Goal: Task Accomplishment & Management: Manage account settings

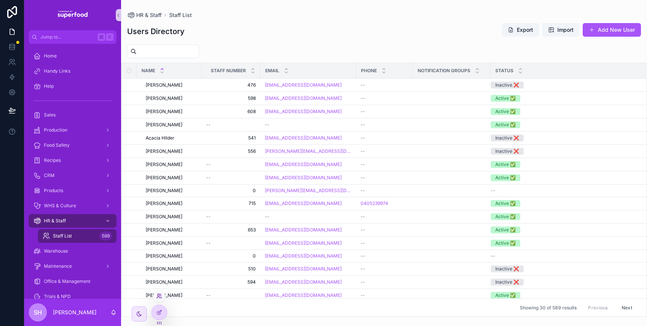
click at [158, 296] on icon at bounding box center [159, 296] width 6 height 6
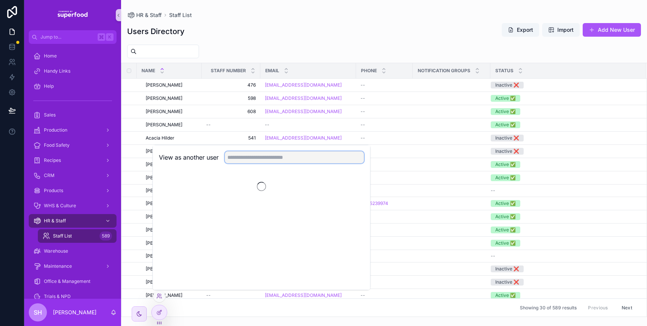
click at [247, 157] on input "text" at bounding box center [294, 157] width 139 height 12
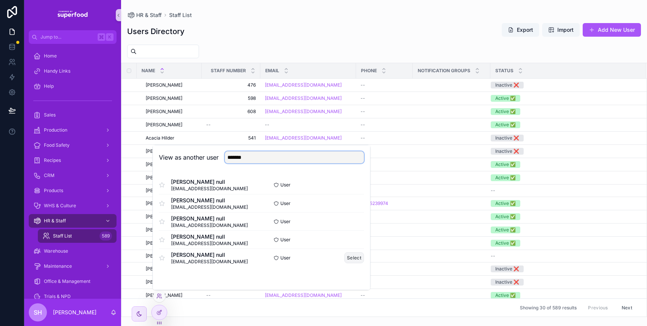
type input "*******"
click at [348, 256] on button "Select" at bounding box center [354, 257] width 20 height 11
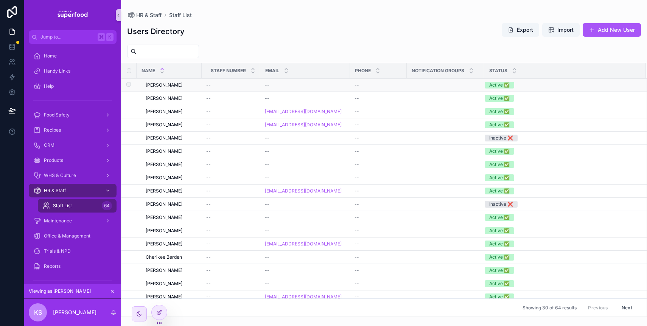
click at [152, 86] on span "[PERSON_NAME]" at bounding box center [164, 85] width 37 height 6
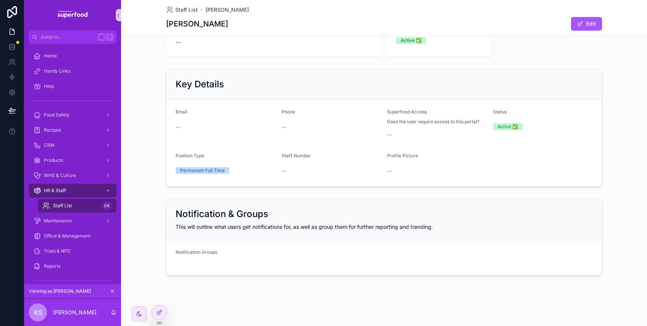
scroll to position [30, 0]
click at [197, 263] on div "scrollable content" at bounding box center [383, 263] width 417 height 5
click at [159, 308] on div at bounding box center [159, 312] width 15 height 14
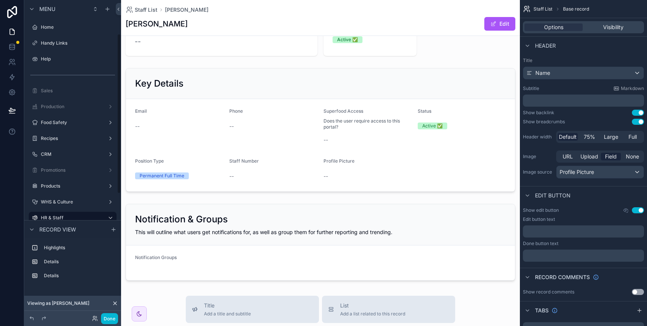
scroll to position [67, 0]
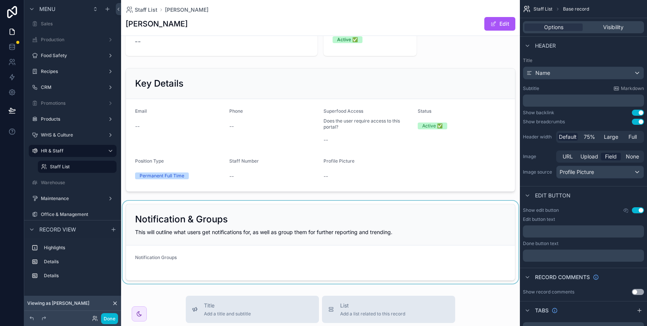
click at [263, 229] on div "scrollable content" at bounding box center [320, 242] width 399 height 83
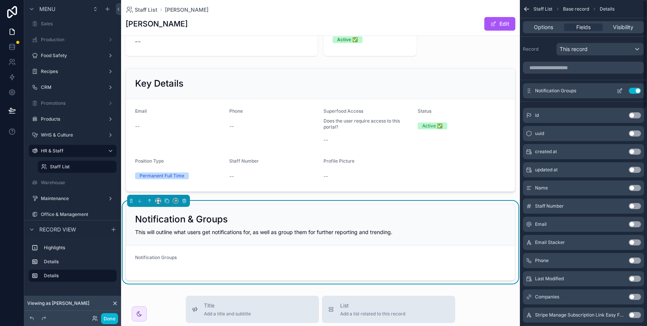
click at [619, 92] on icon "scrollable content" at bounding box center [620, 89] width 3 height 3
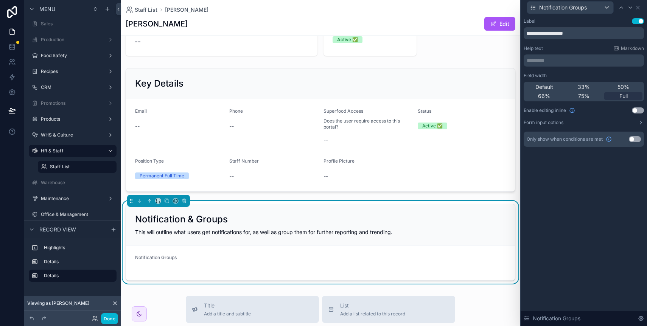
click at [638, 112] on button "Use setting" at bounding box center [637, 110] width 12 height 6
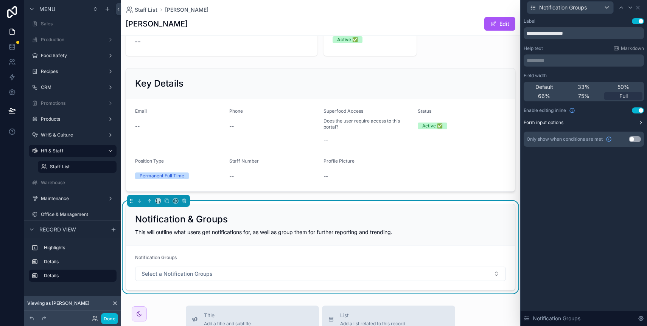
click at [637, 120] on button "Form input options" at bounding box center [583, 122] width 120 height 6
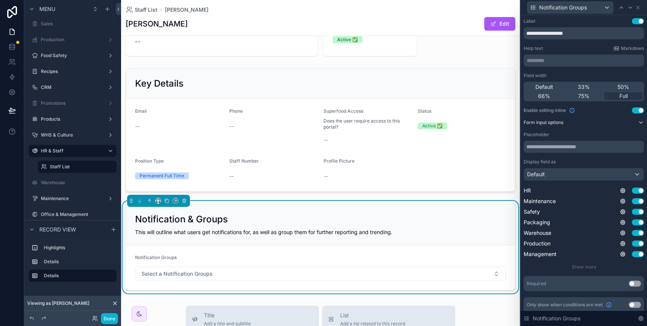
click at [638, 120] on icon at bounding box center [641, 122] width 6 height 6
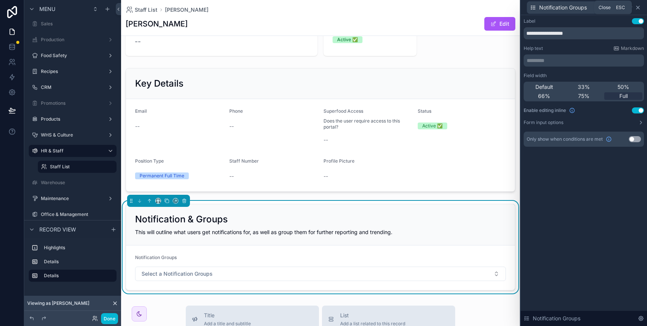
click at [638, 6] on icon at bounding box center [637, 7] width 3 height 3
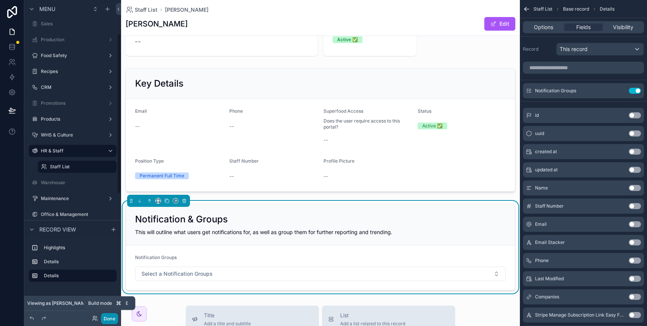
click at [108, 320] on button "Done" at bounding box center [109, 318] width 17 height 11
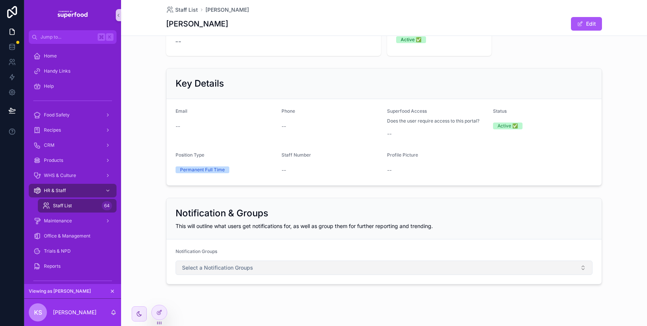
click at [211, 267] on span "Select a Notification Groups" at bounding box center [217, 268] width 71 height 8
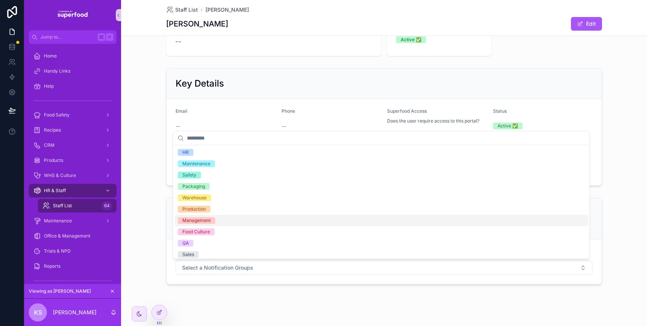
click at [147, 119] on div "Key Details Email -- Phone -- Superfood Access Does the user require access to …" at bounding box center [384, 127] width 526 height 124
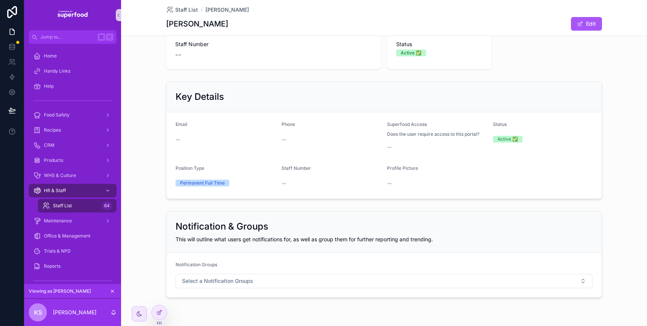
scroll to position [0, 0]
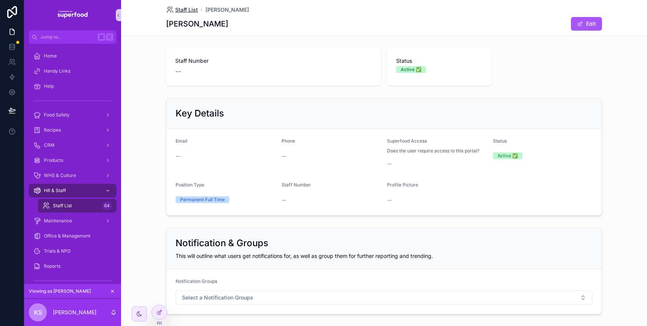
click at [191, 9] on span "Staff List" at bounding box center [186, 10] width 23 height 8
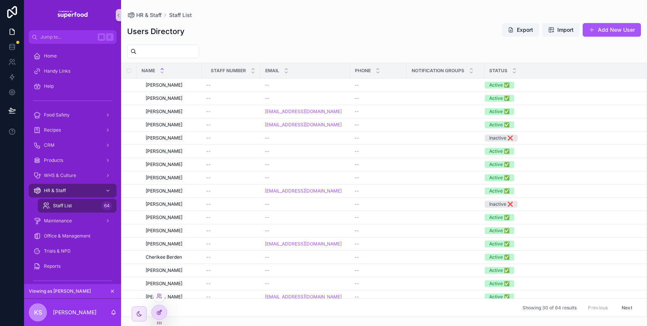
click at [156, 313] on div at bounding box center [159, 312] width 15 height 14
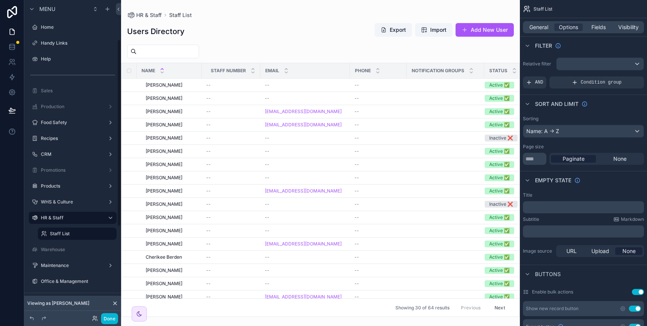
scroll to position [67, 0]
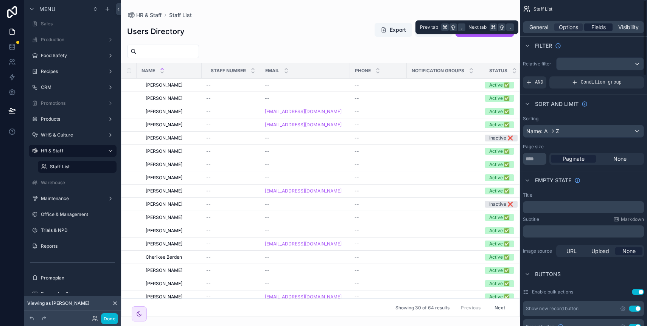
click at [598, 29] on span "Fields" at bounding box center [598, 27] width 14 height 8
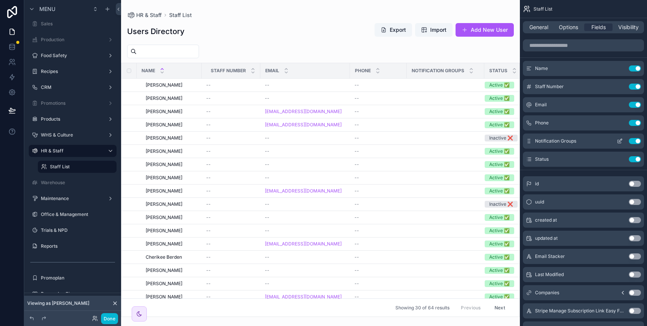
click at [618, 140] on icon "scrollable content" at bounding box center [618, 141] width 3 height 3
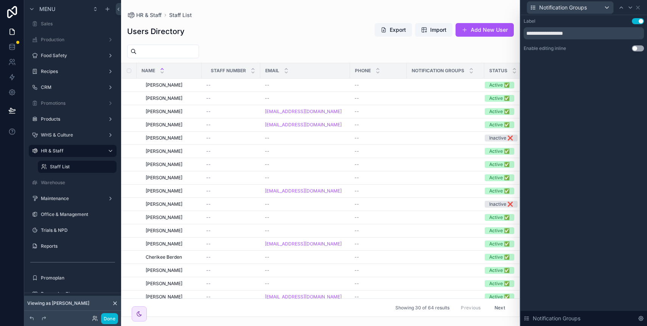
click at [639, 45] on button "Use setting" at bounding box center [637, 48] width 12 height 6
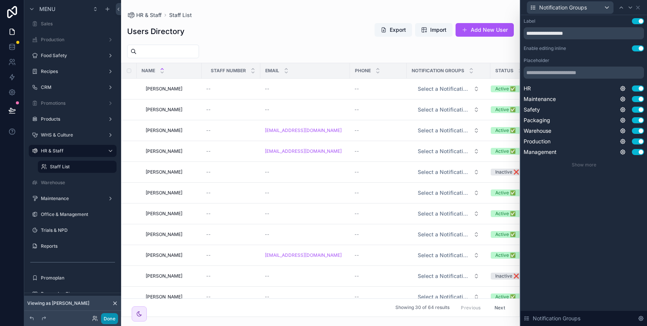
click at [118, 320] on button "Done" at bounding box center [109, 318] width 17 height 11
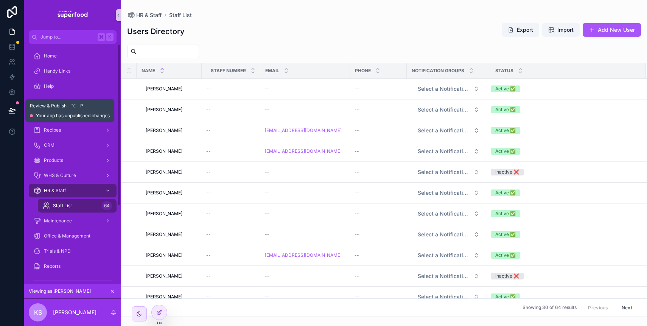
click at [18, 113] on button at bounding box center [12, 110] width 17 height 21
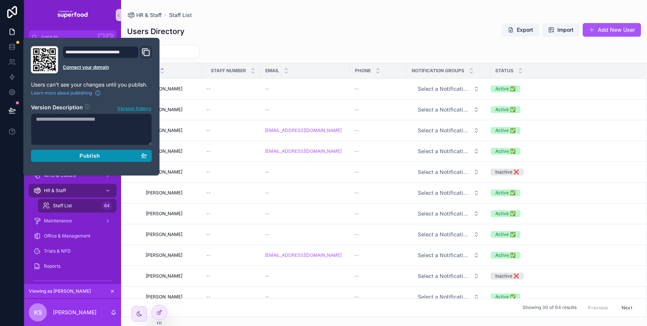
click at [79, 161] on button "Publish" at bounding box center [91, 156] width 121 height 12
